Goal: Task Accomplishment & Management: Complete application form

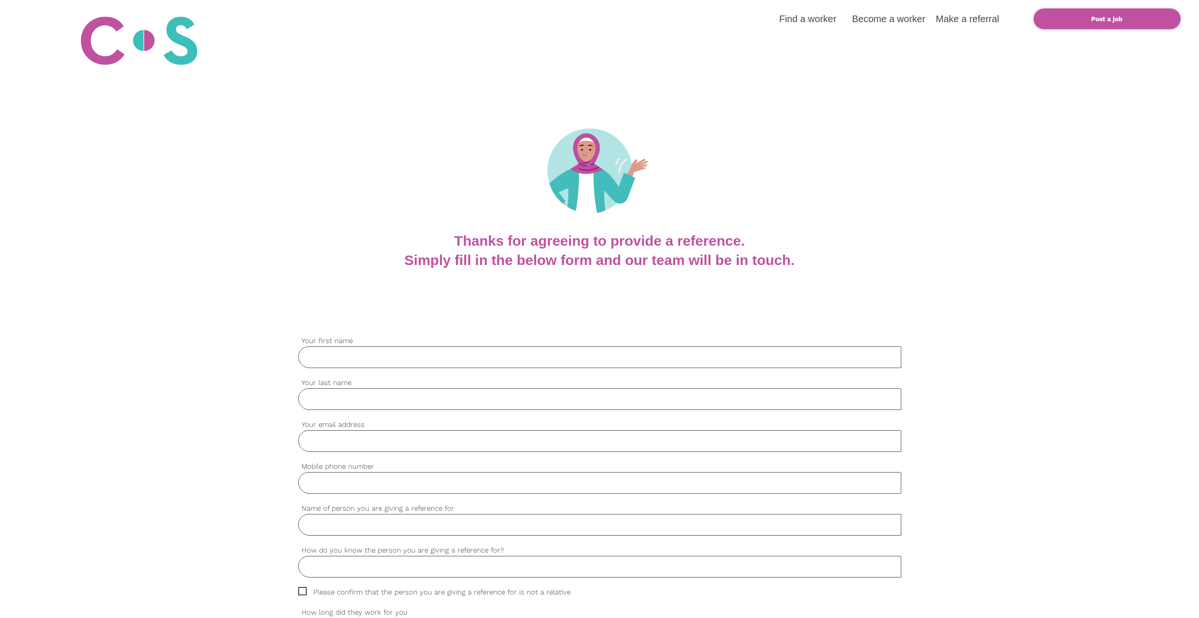
click at [412, 357] on input "Your first name" at bounding box center [599, 358] width 603 height 22
type input "Chee"
type input "Teh"
click at [361, 439] on input "Your email address" at bounding box center [599, 441] width 603 height 22
type input "[EMAIL_ADDRESS][DOMAIN_NAME]"
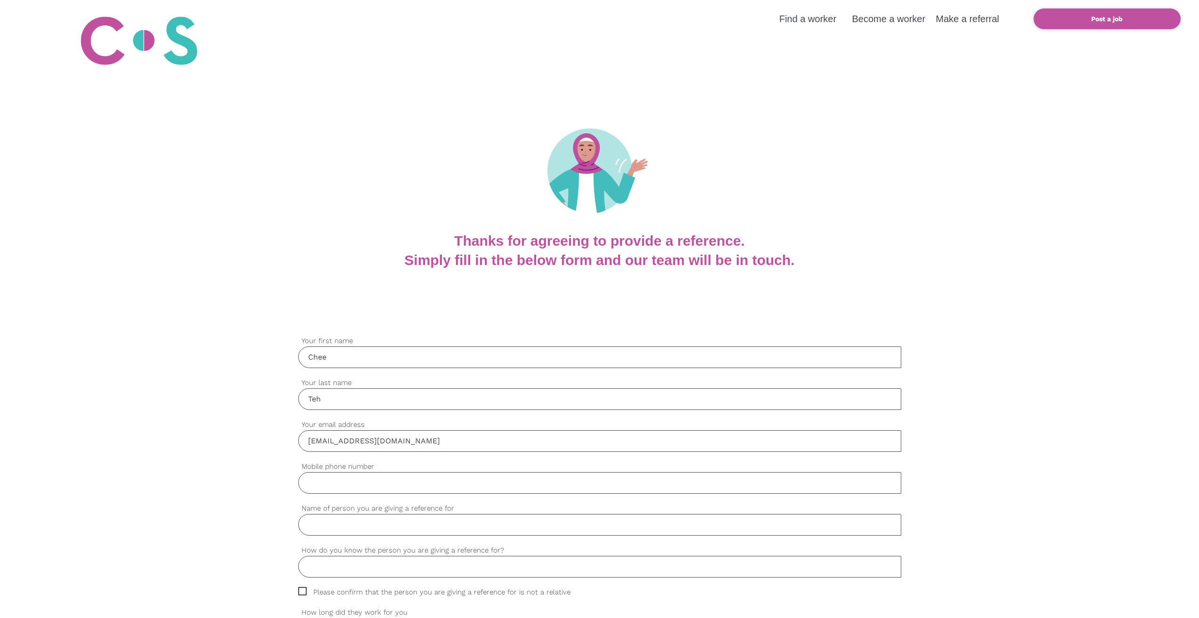
click at [362, 483] on input "Mobile phone number" at bounding box center [599, 483] width 603 height 22
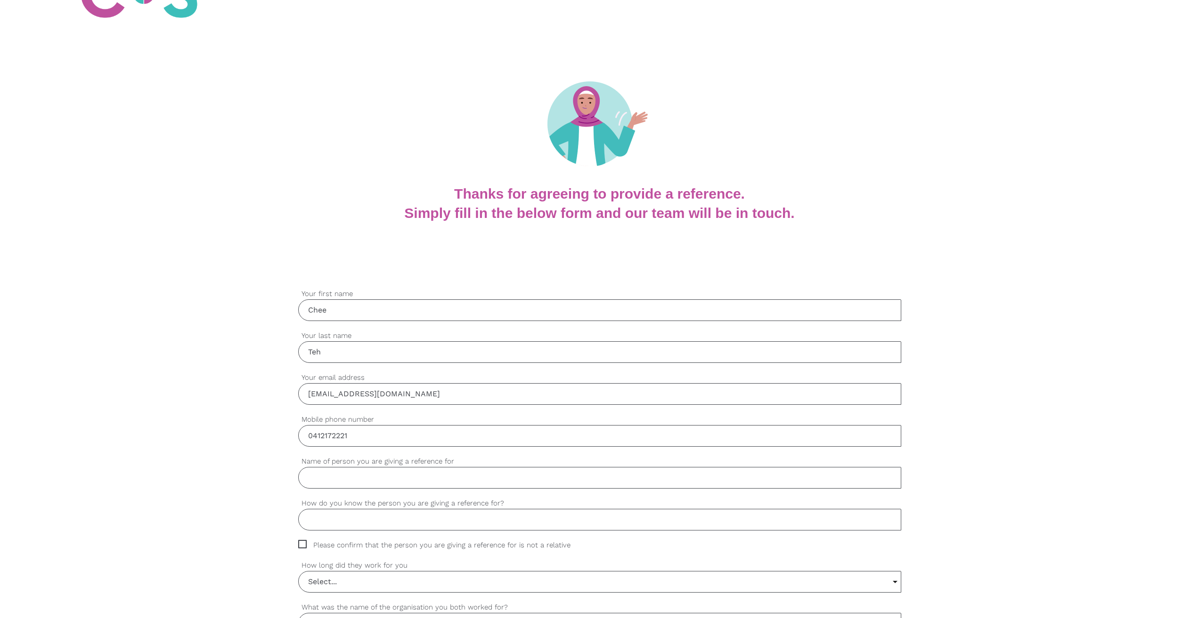
type input "0412172221"
click at [424, 519] on input "How do you know the person you are giving a reference for?" at bounding box center [599, 520] width 603 height 22
type input "P"
type input "Ex-employer for [PERSON_NAME]"
click at [384, 473] on input "Name of person you are giving a reference for" at bounding box center [599, 478] width 603 height 22
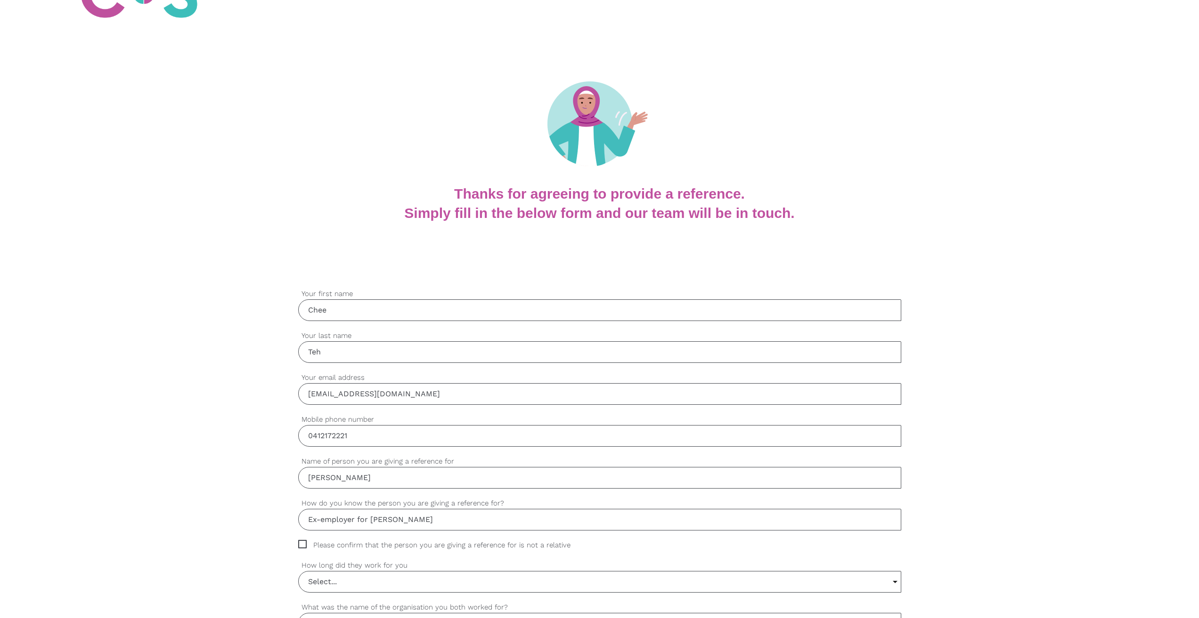
type input "[PERSON_NAME]"
click at [300, 545] on span "Please confirm that the person you are giving a reference for is not a relative" at bounding box center [443, 545] width 290 height 11
click at [300, 545] on input "Please confirm that the person you are giving a reference for is not a relative" at bounding box center [301, 543] width 6 height 6
checkbox input "true"
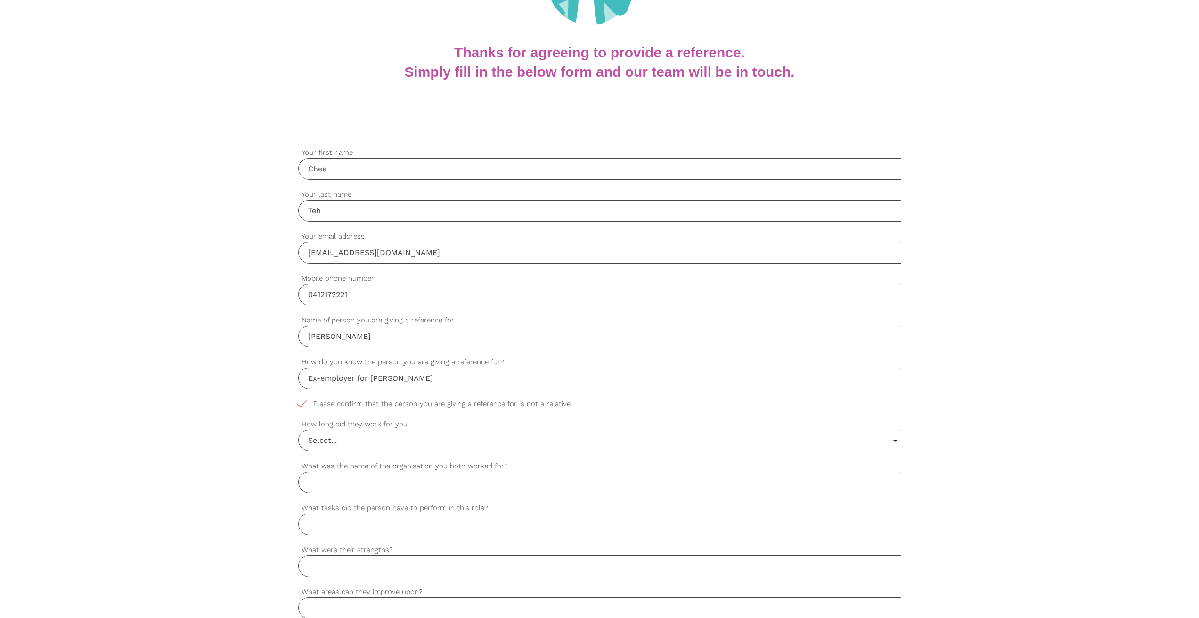
scroll to position [236, 0]
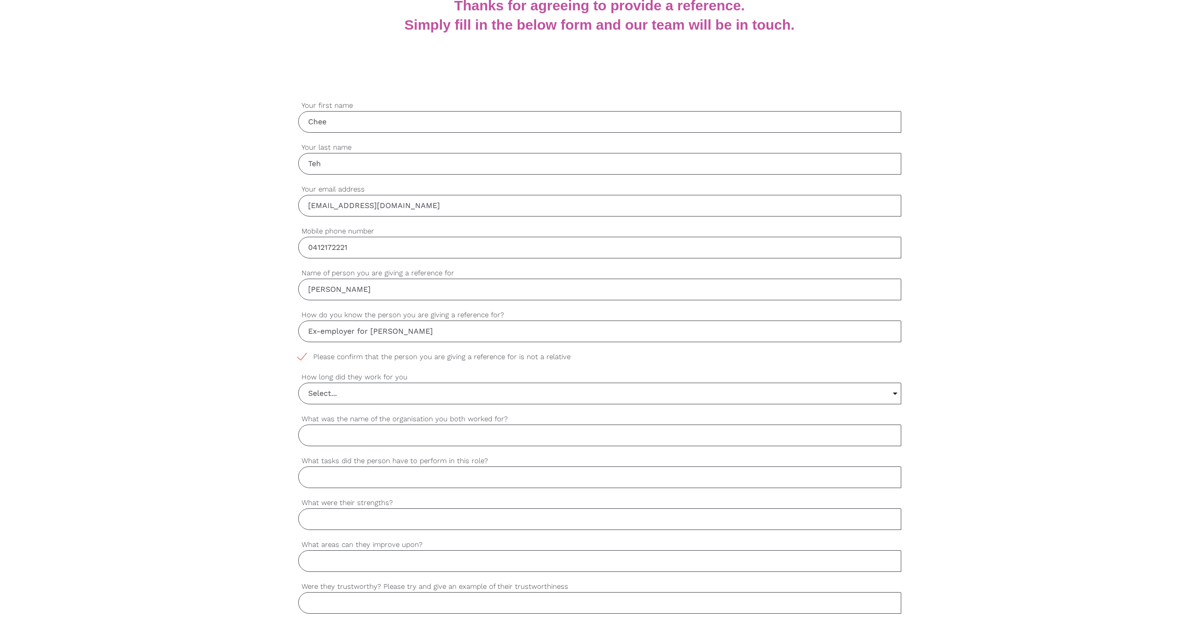
click at [382, 392] on input "Select..." at bounding box center [600, 393] width 602 height 21
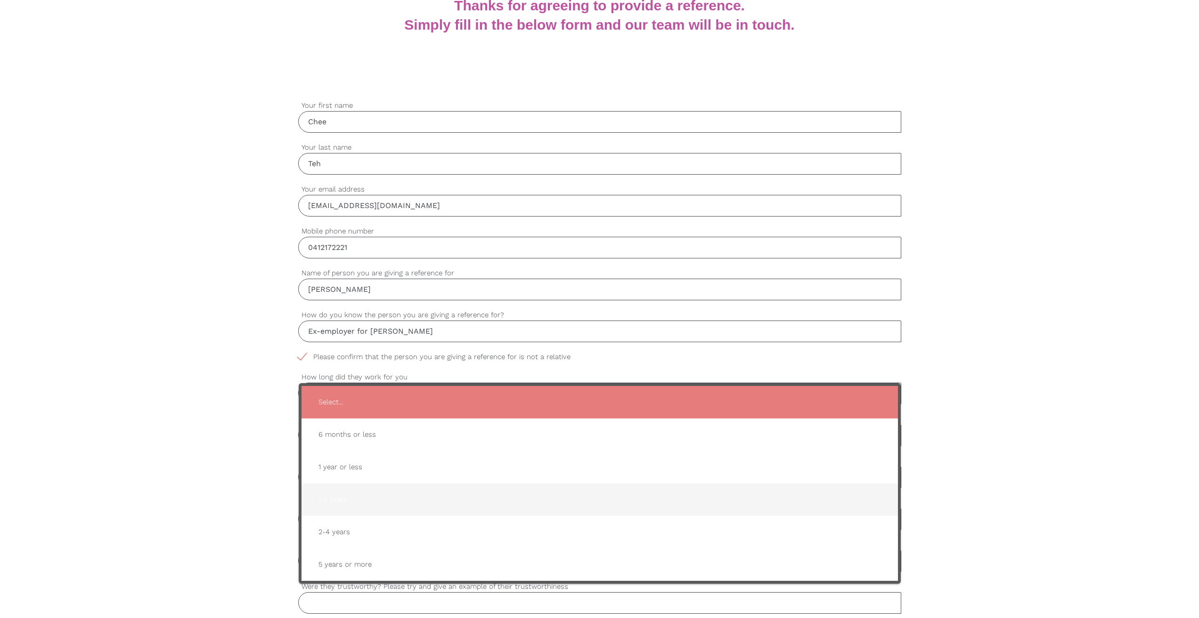
click at [354, 495] on span "1-2 years" at bounding box center [599, 499] width 577 height 23
type input "1-2 years"
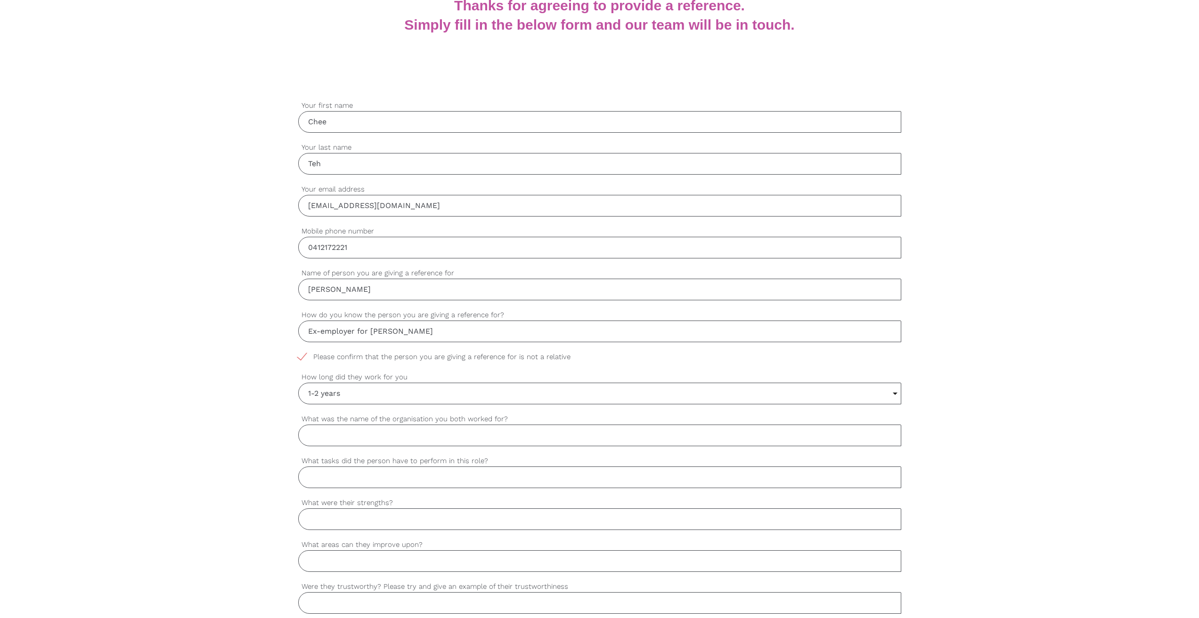
click at [380, 433] on input "What was the name of the organisation you both worked for?" at bounding box center [599, 436] width 603 height 22
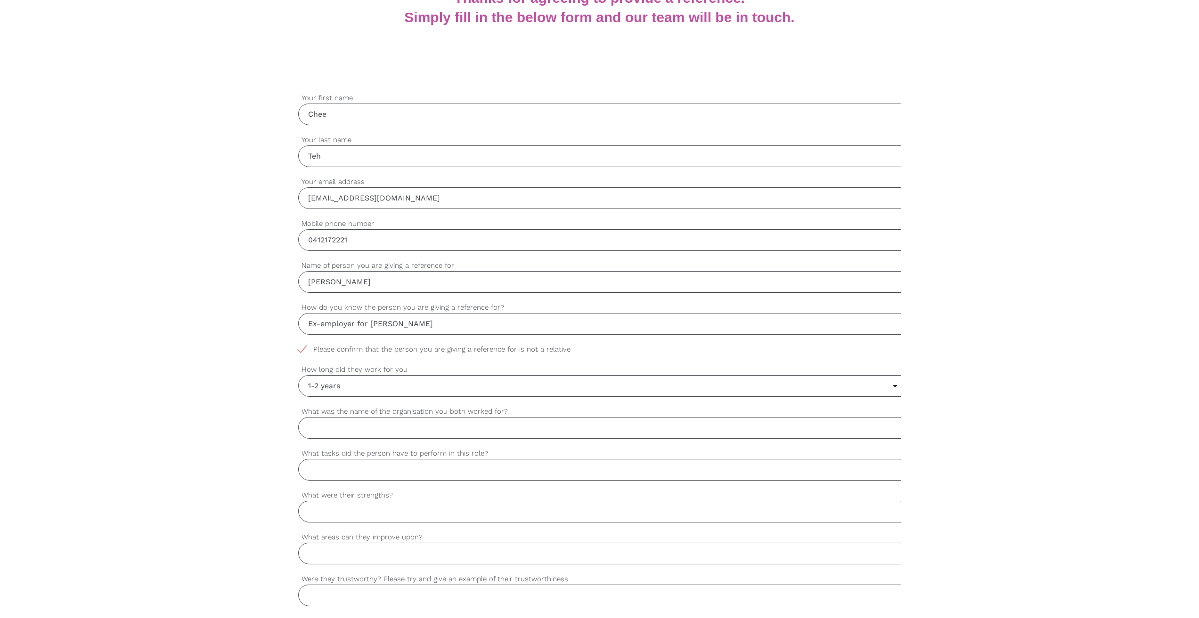
scroll to position [196, 0]
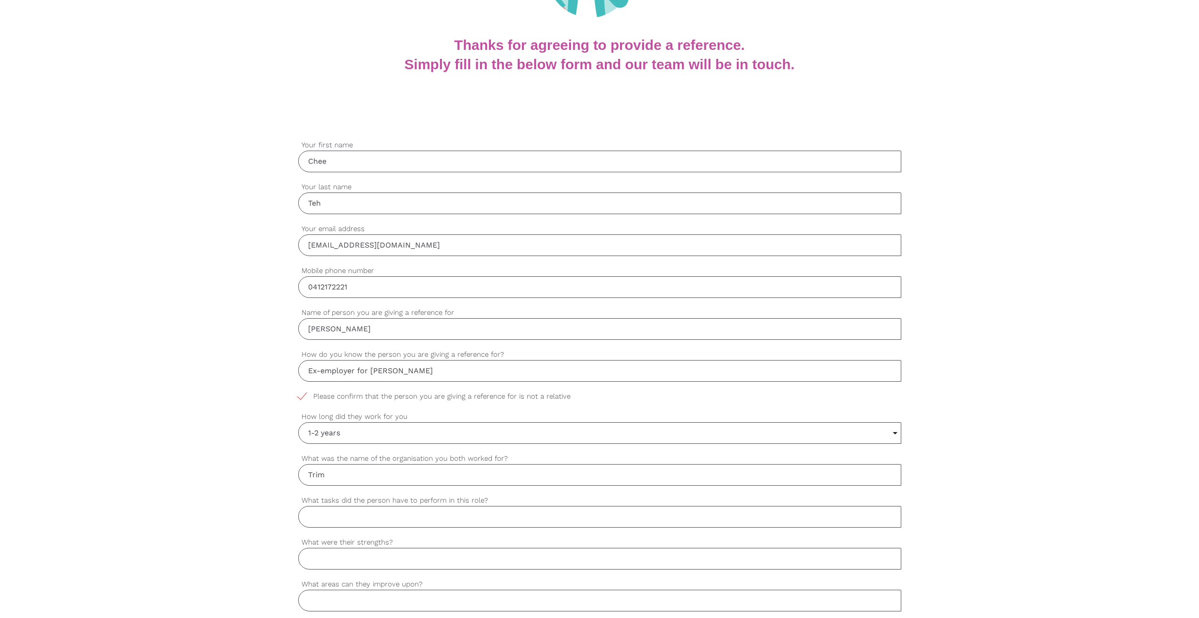
type input "Trim"
click at [308, 370] on input "Ex-employer for [PERSON_NAME]" at bounding box center [599, 371] width 603 height 22
click at [480, 375] on input "I am [PERSON_NAME]'s ex-employer for [PERSON_NAME]" at bounding box center [599, 371] width 603 height 22
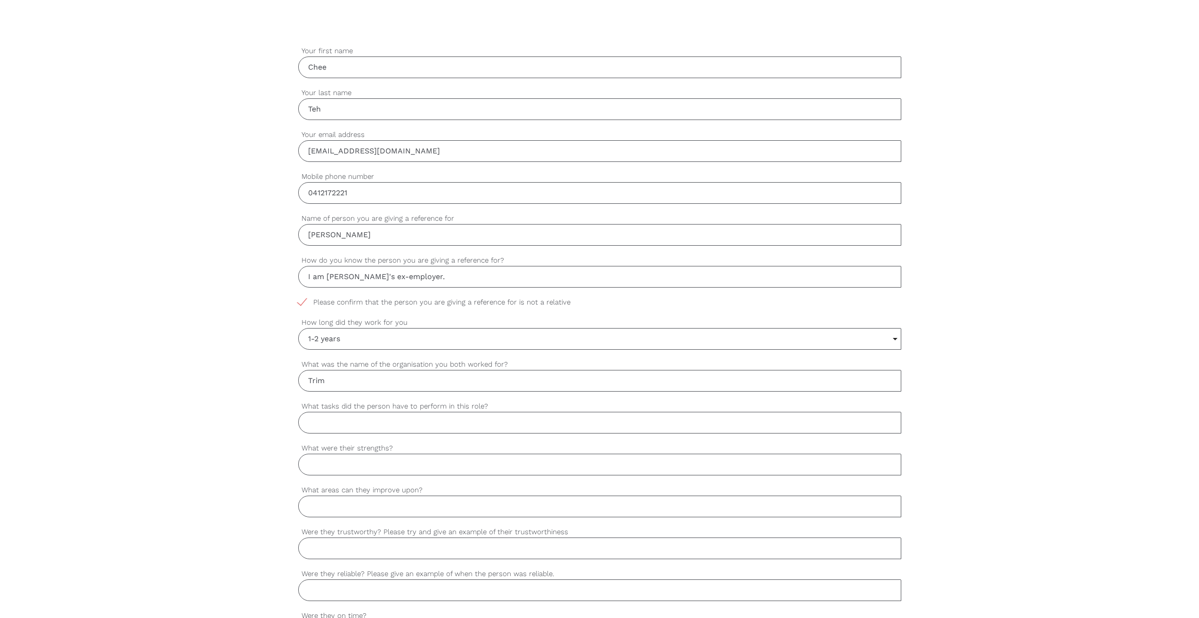
scroll to position [384, 0]
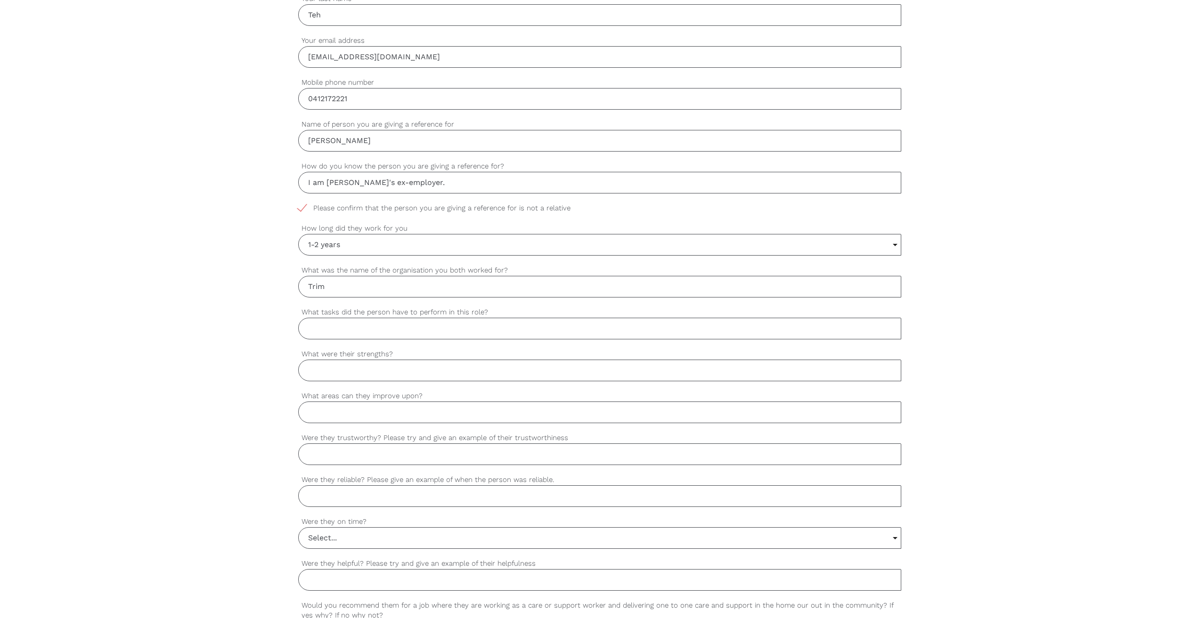
type input "I am [PERSON_NAME]'s ex-employer."
click at [356, 288] on input "Trim" at bounding box center [599, 287] width 603 height 22
type input "Trinity Care Family Practice"
click at [329, 323] on input "What tasks did the person have to perform in this role?" at bounding box center [599, 329] width 603 height 22
type input "z"
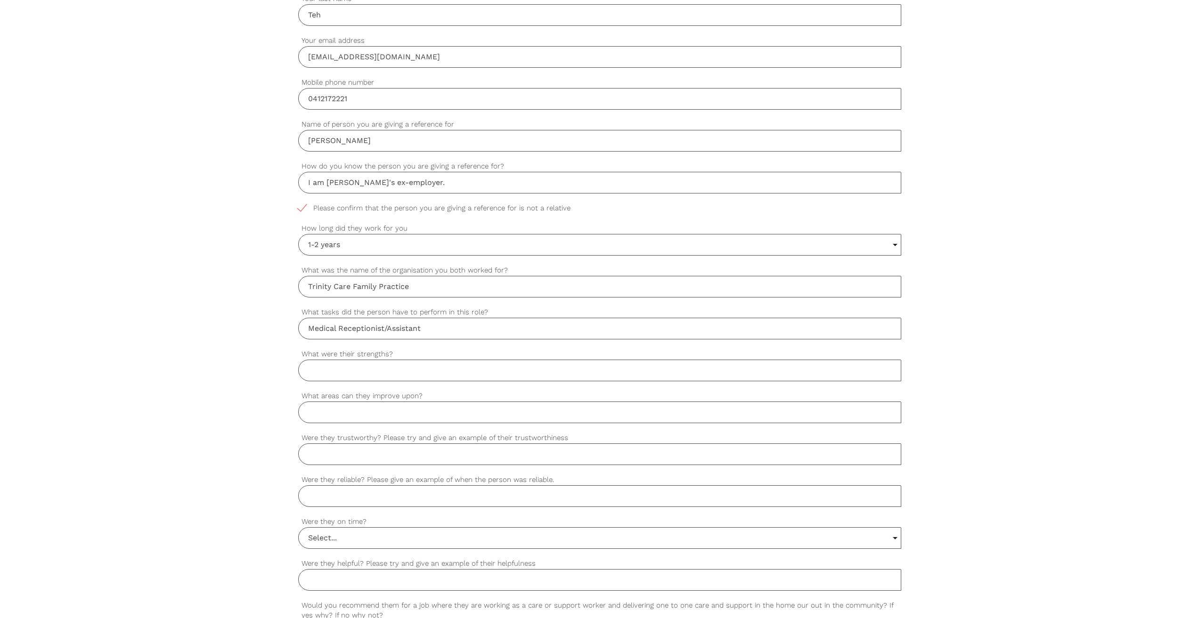
click at [389, 328] on input "Medical Receptionist/Assistant" at bounding box center [599, 329] width 603 height 22
type input "Medical Receptionist/Health Assistant"
click at [359, 367] on input "What were their strengths?" at bounding box center [599, 371] width 603 height 22
type input "V"
type input "H"
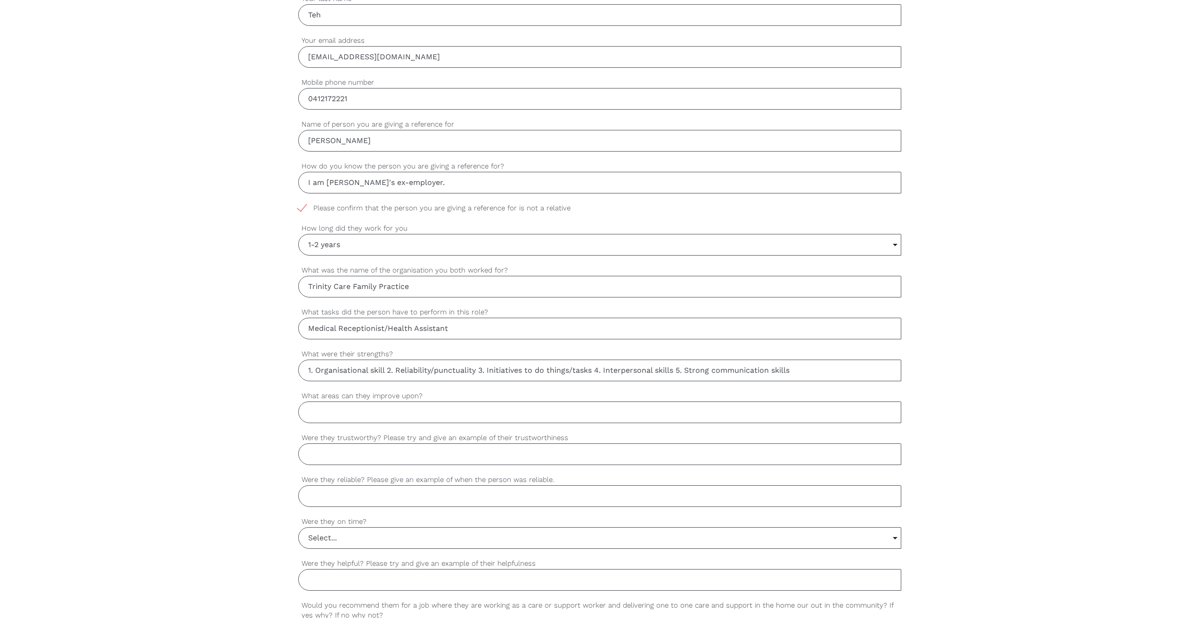
type input "1. Organisational skill 2. Reliability/punctuality 3. Initiatives to do things/…"
click at [376, 452] on input "Were they trustworthy? Please try and give an example of their trustworthiness" at bounding box center [599, 455] width 603 height 22
type input "Yes. Turn up for shifts and reliable."
click at [341, 407] on input "What areas can they improve upon?" at bounding box center [599, 413] width 603 height 22
type input "n"
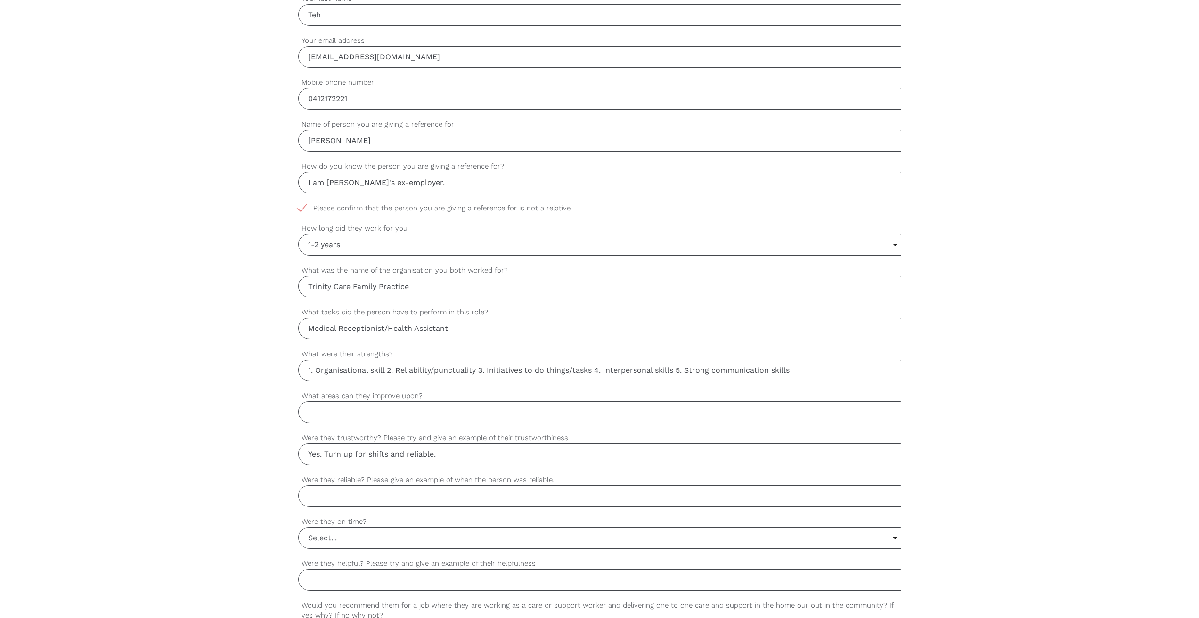
click at [369, 491] on input "Were they reliable? Please give an example of when the person was reliable." at bounding box center [599, 497] width 603 height 22
type input "T"
type input "Finishing tasks and duties on time"
click at [369, 534] on input "Select..." at bounding box center [600, 538] width 602 height 21
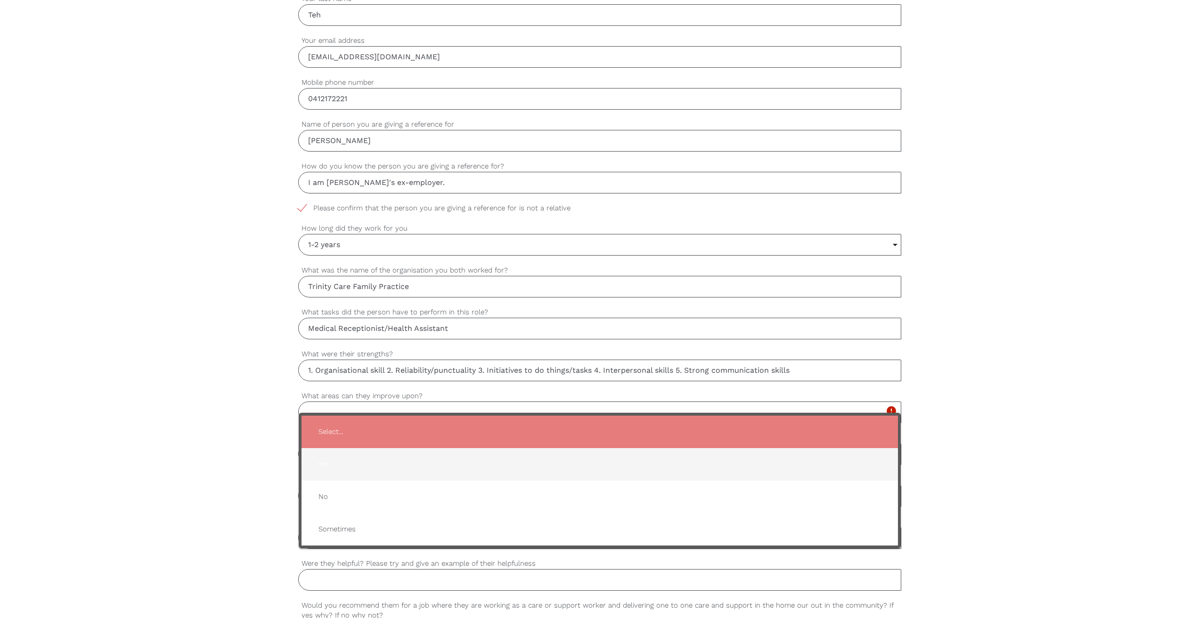
click at [330, 457] on span "Yes" at bounding box center [599, 464] width 577 height 23
type input "Yes"
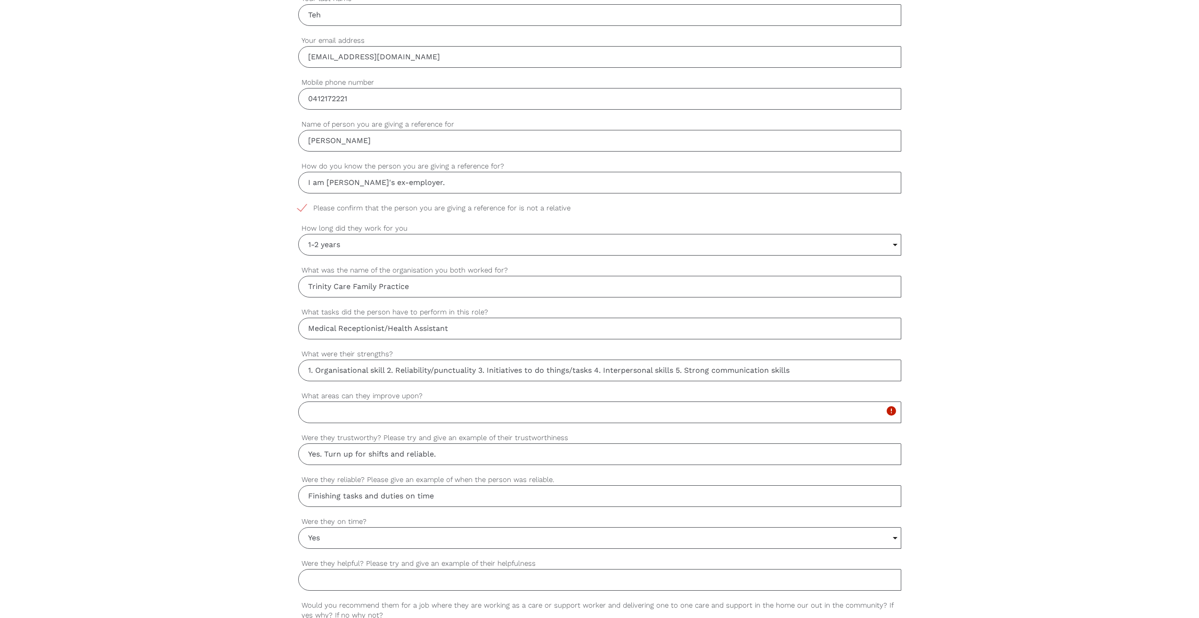
scroll to position [526, 0]
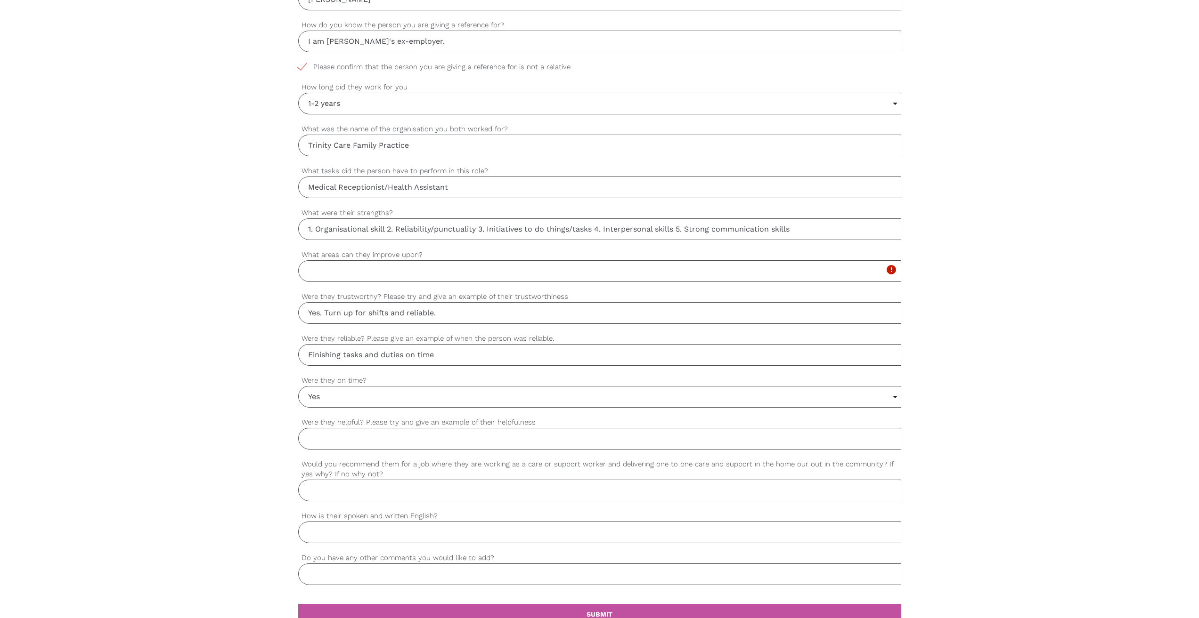
click at [376, 439] on input "Were they helpful? Please try and give an example of their helpfulness" at bounding box center [599, 439] width 603 height 22
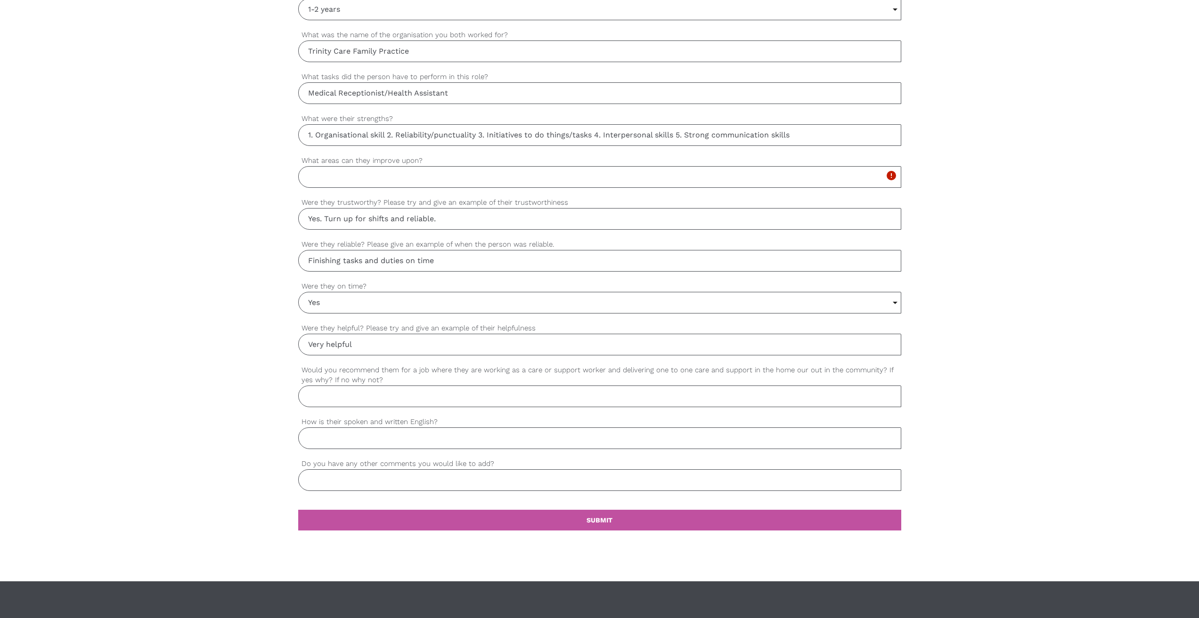
scroll to position [667, 0]
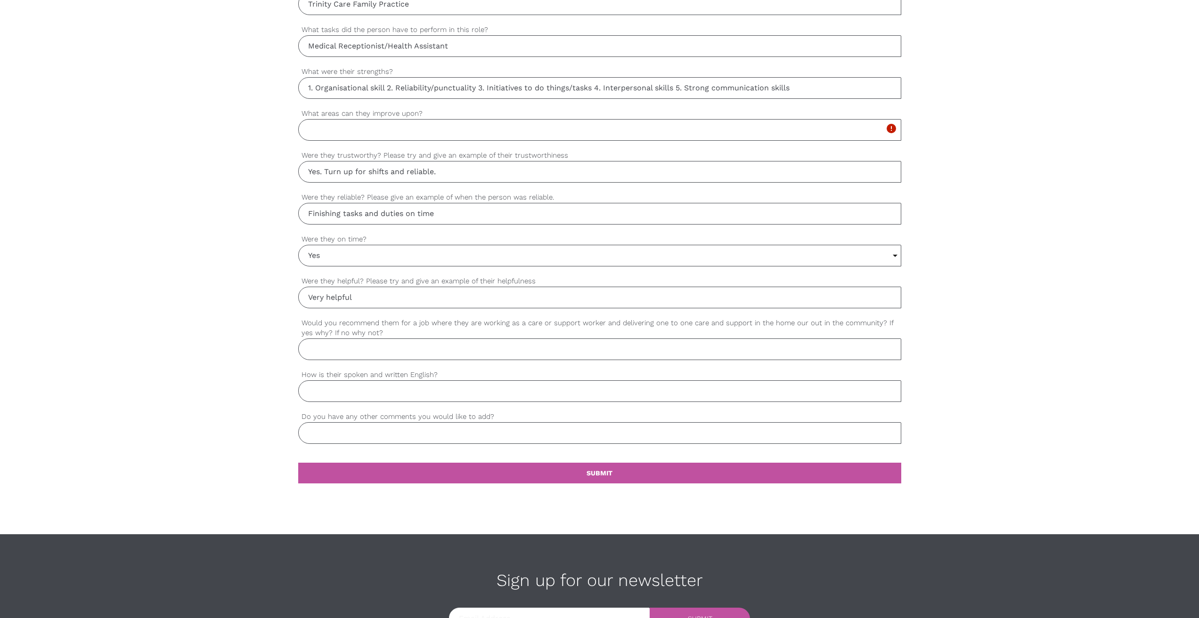
type input "Very helpful"
click at [358, 132] on input "What areas can they improve upon?" at bounding box center [599, 130] width 603 height 22
type input "N/A"
click at [359, 349] on input "Would you recommend them for a job where they are working as a care or support …" at bounding box center [599, 350] width 603 height 22
type input "Yes due to her personality"
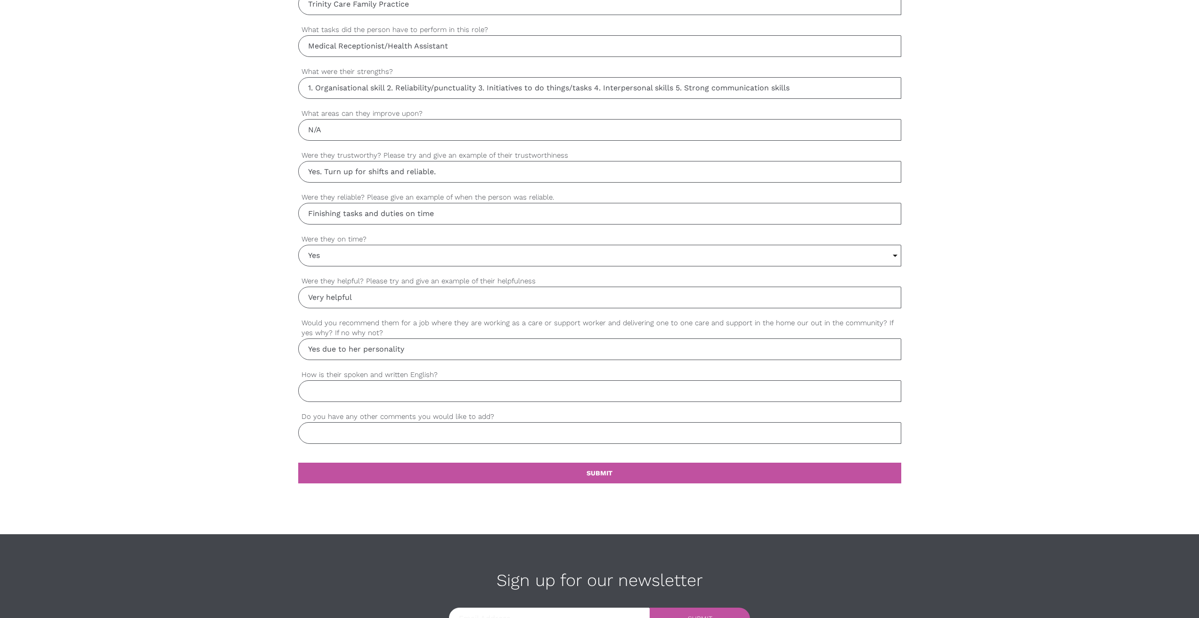
click at [375, 390] on input "How is their spoken and written English?" at bounding box center [599, 392] width 603 height 22
type input "Professional efficiency"
click at [374, 439] on input "Do you have any other comments you would like to add?" at bounding box center [599, 433] width 603 height 22
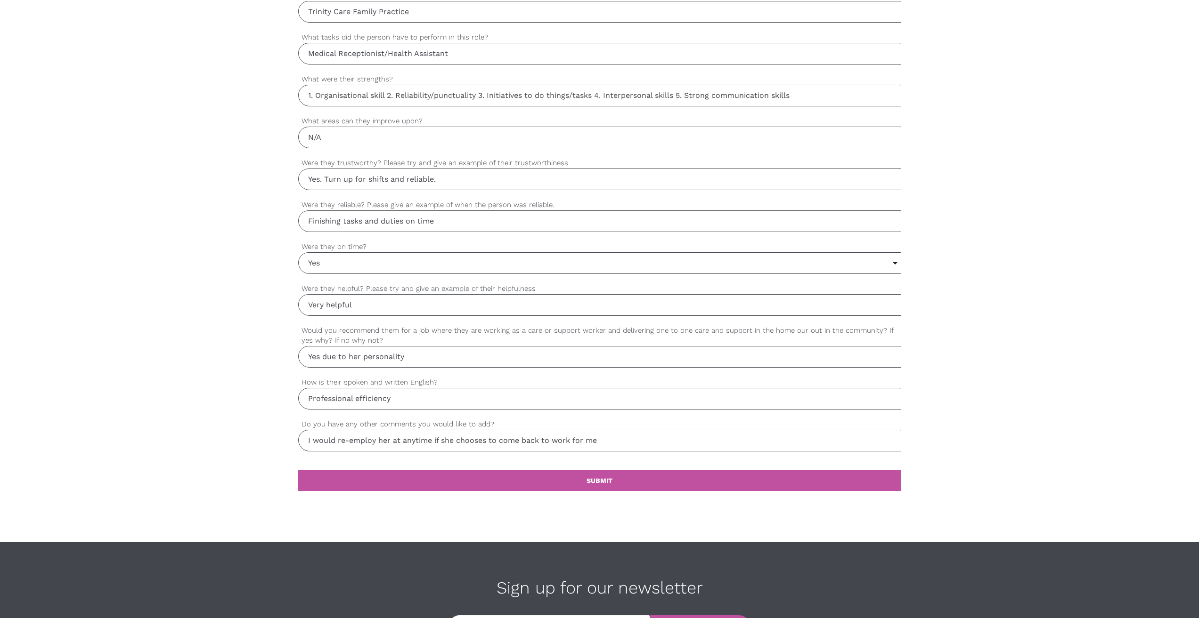
scroll to position [761, 0]
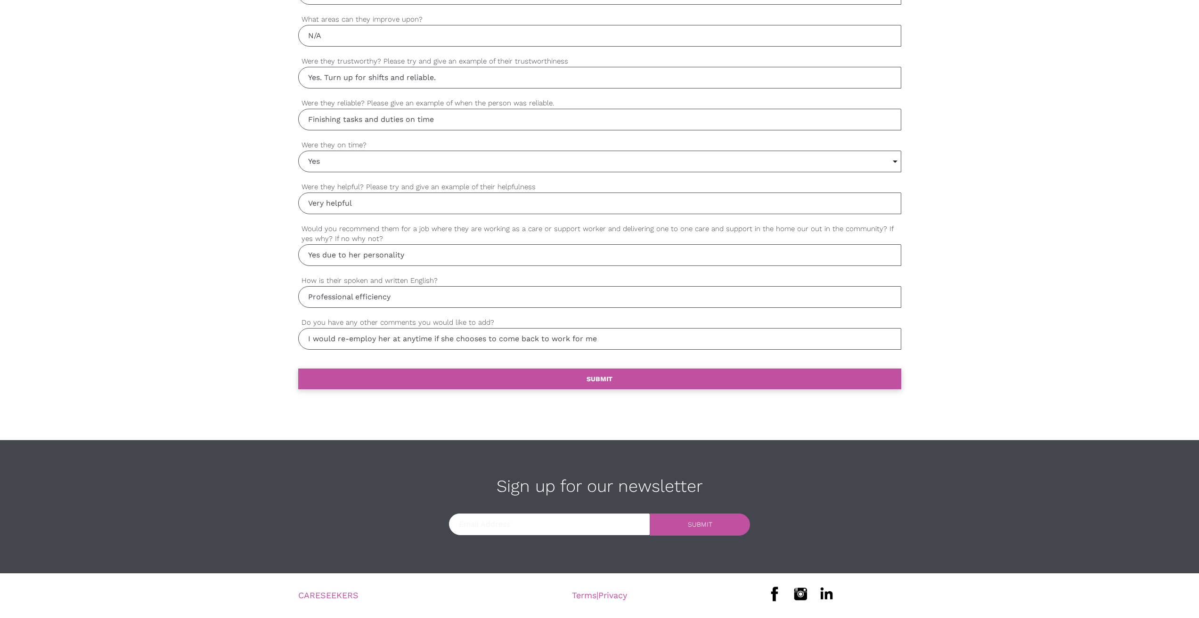
type input "I would re-employ her at anytime if she chooses to come back to work for me"
click at [602, 374] on link "settings SUBMIT" at bounding box center [599, 379] width 603 height 21
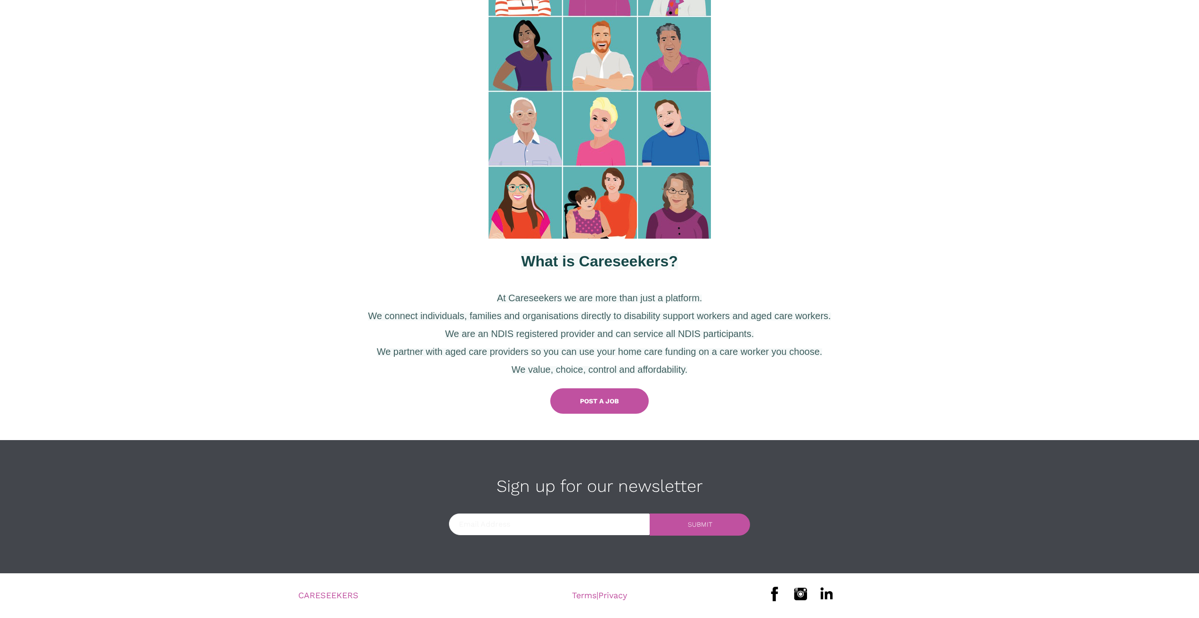
scroll to position [61, 0]
